Goal: Task Accomplishment & Management: Manage account settings

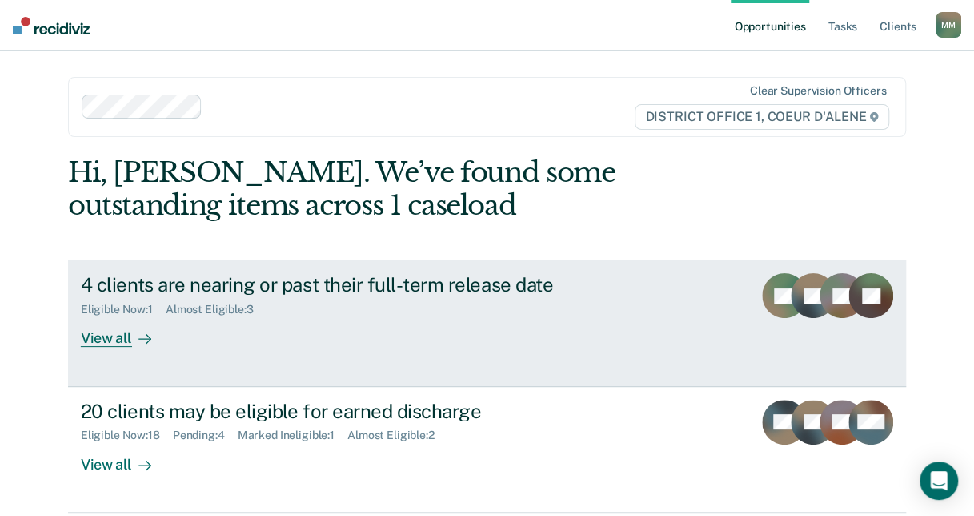
click at [85, 339] on div "View all" at bounding box center [126, 331] width 90 height 31
click at [114, 343] on div "View all" at bounding box center [126, 331] width 90 height 31
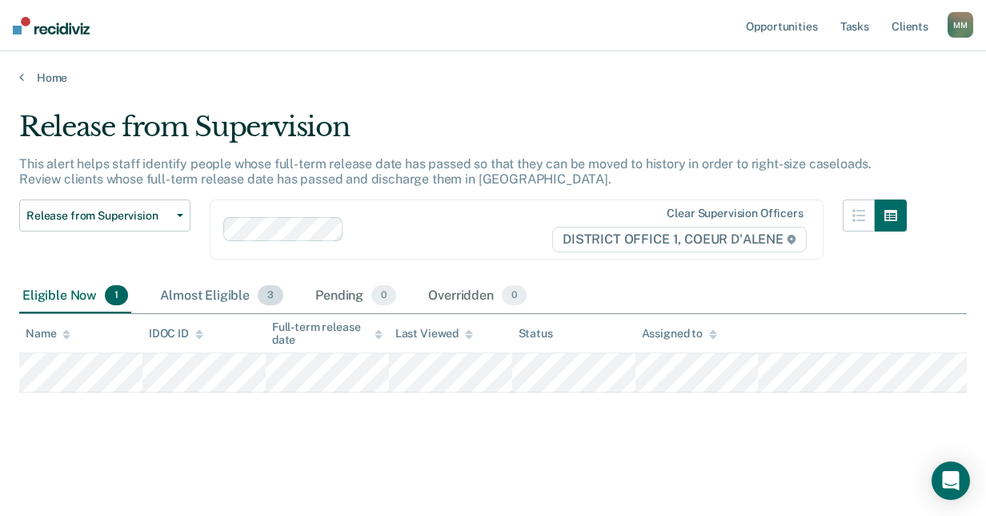
click at [209, 289] on div "Almost Eligible 3" at bounding box center [222, 296] width 130 height 35
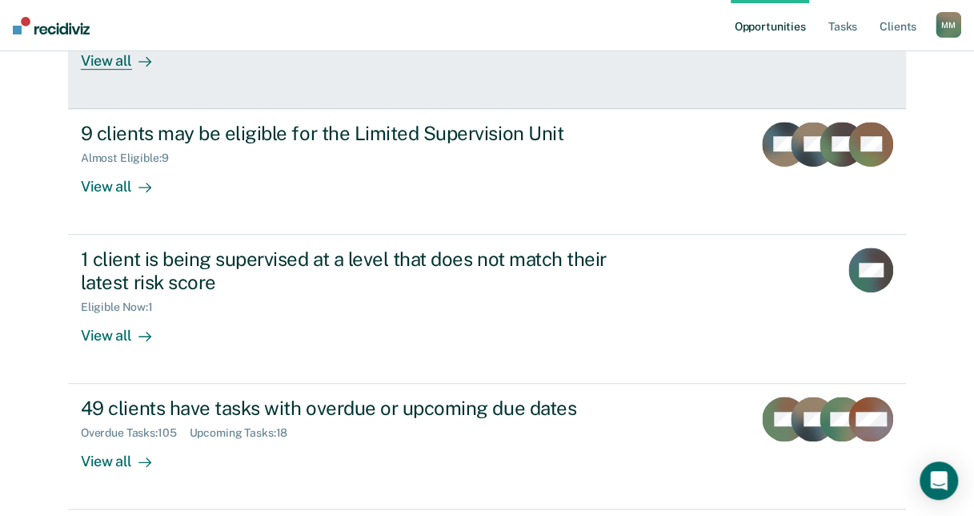
scroll to position [459, 0]
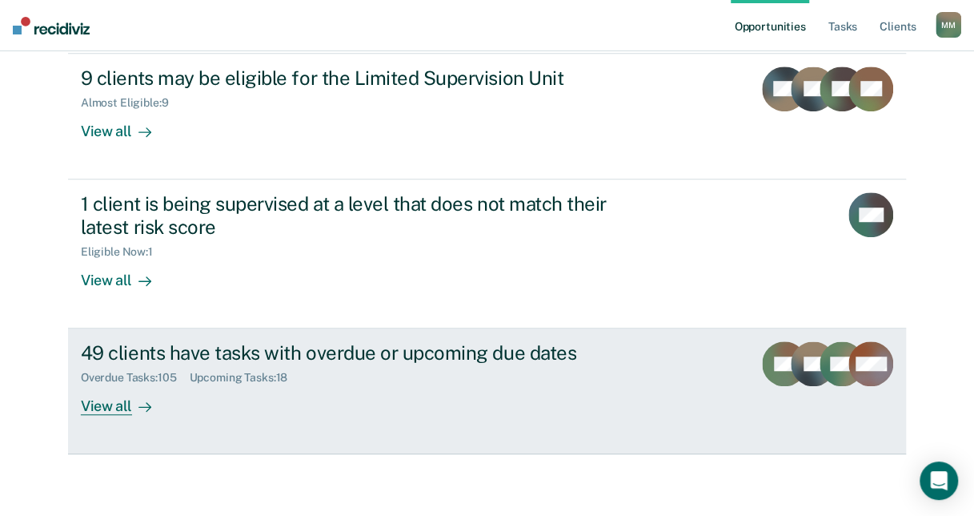
click at [109, 407] on div "View all" at bounding box center [126, 399] width 90 height 31
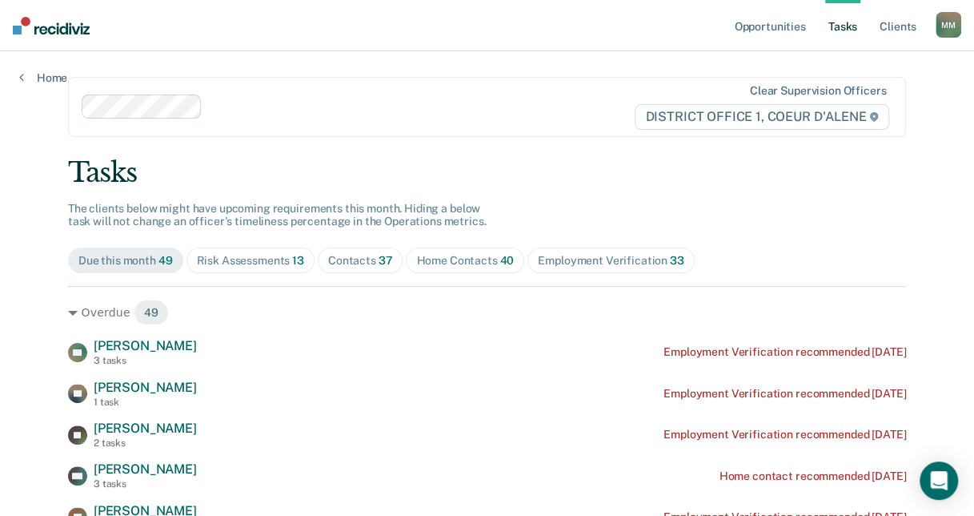
click at [351, 259] on div "Contacts 37" at bounding box center [360, 261] width 65 height 14
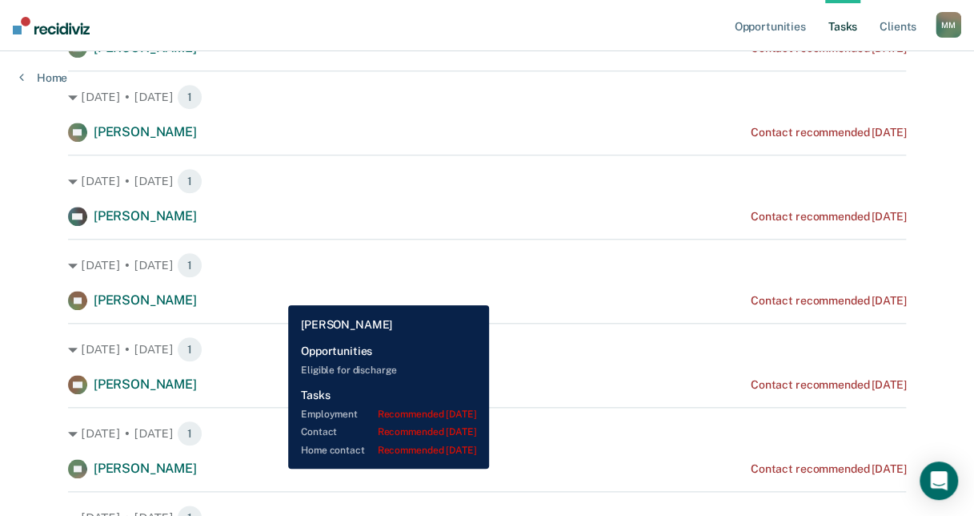
scroll to position [640, 0]
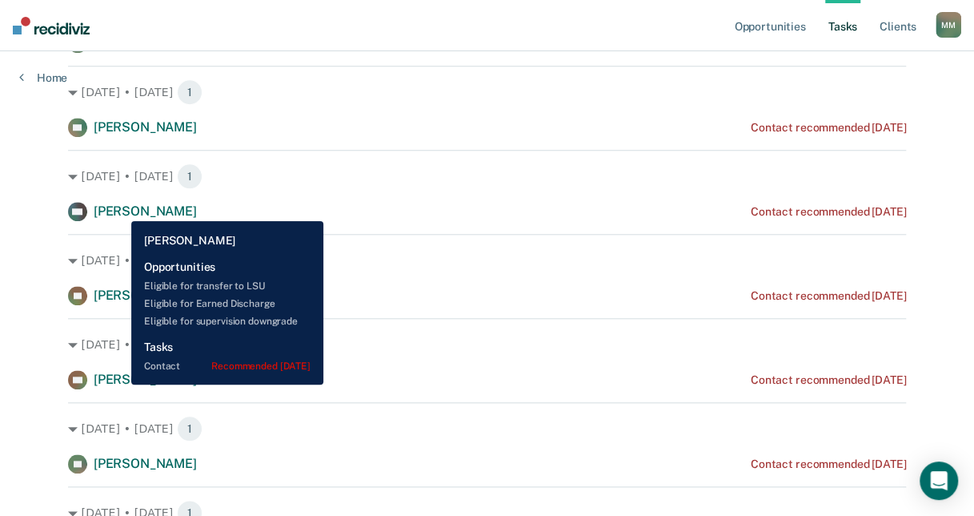
click at [119, 208] on span "[PERSON_NAME]" at bounding box center [145, 210] width 103 height 15
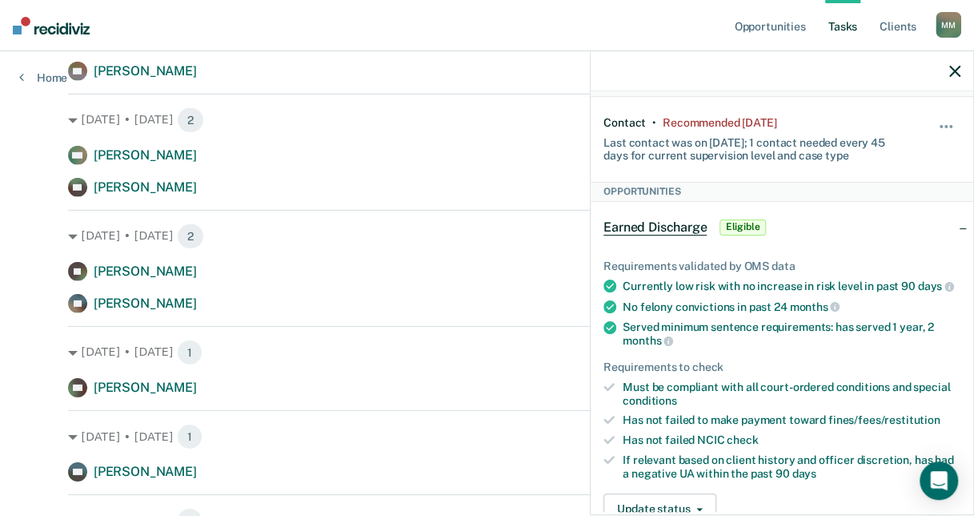
scroll to position [0, 0]
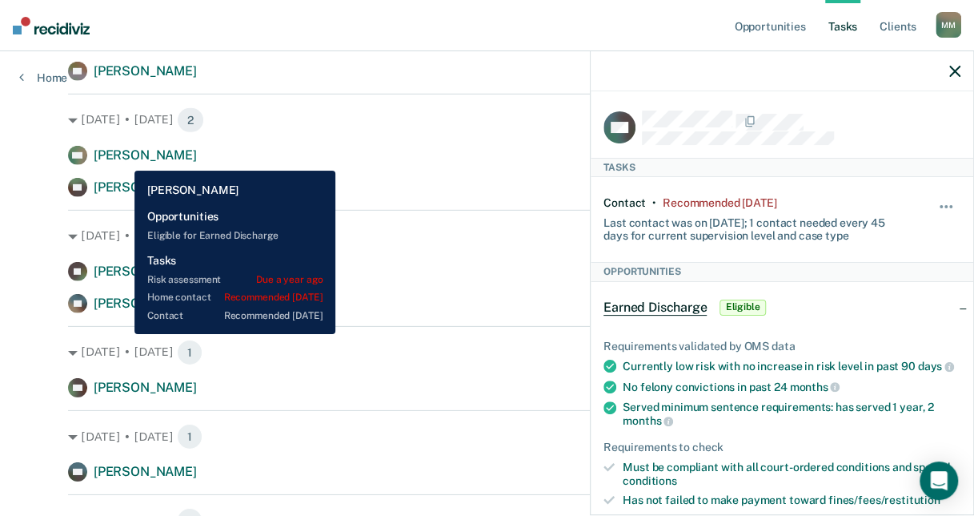
click at [122, 159] on span "[PERSON_NAME]" at bounding box center [145, 154] width 103 height 15
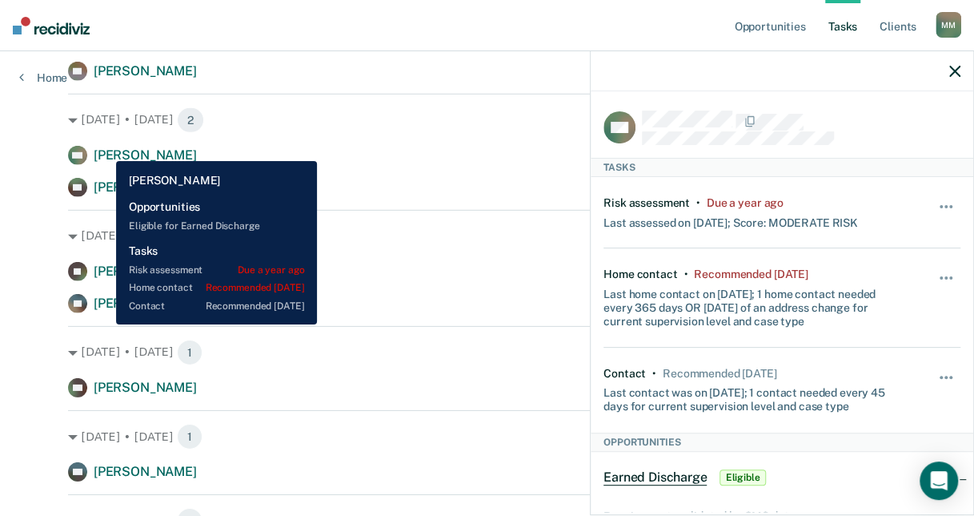
click at [104, 149] on span "[PERSON_NAME]" at bounding box center [145, 154] width 103 height 15
